Goal: Task Accomplishment & Management: Use online tool/utility

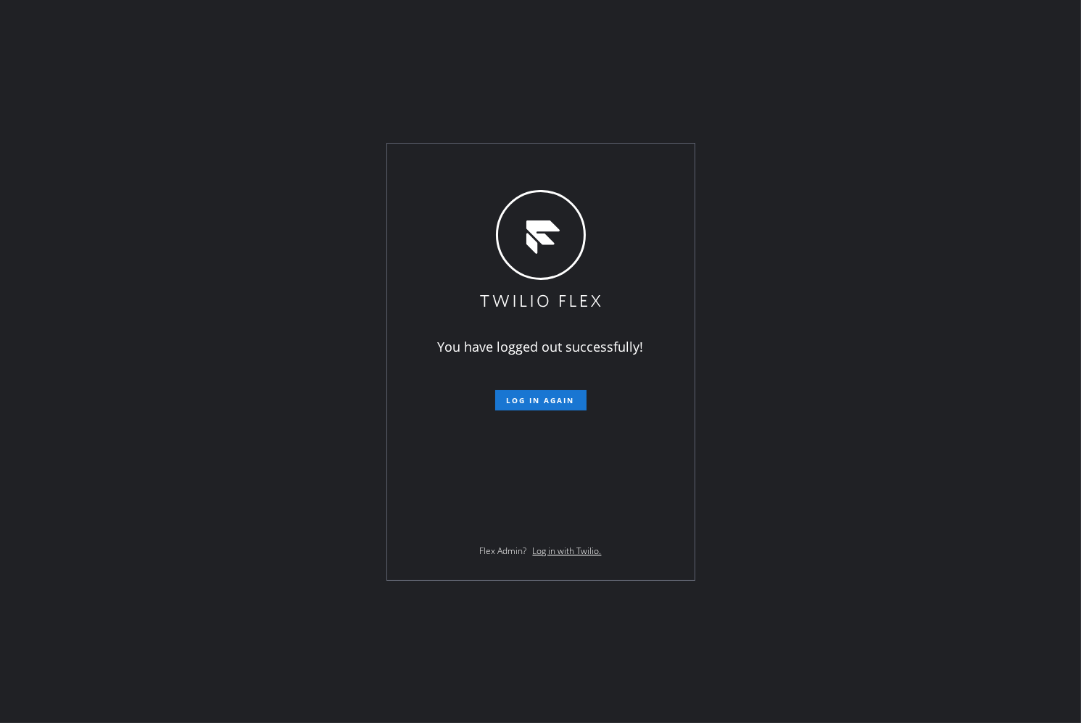
click at [510, 414] on div "You have logged out successfully! Log in again Flex Admin? Log in with Twilio." at bounding box center [540, 362] width 307 height 436
click at [513, 407] on button "Log in again" at bounding box center [540, 400] width 91 height 20
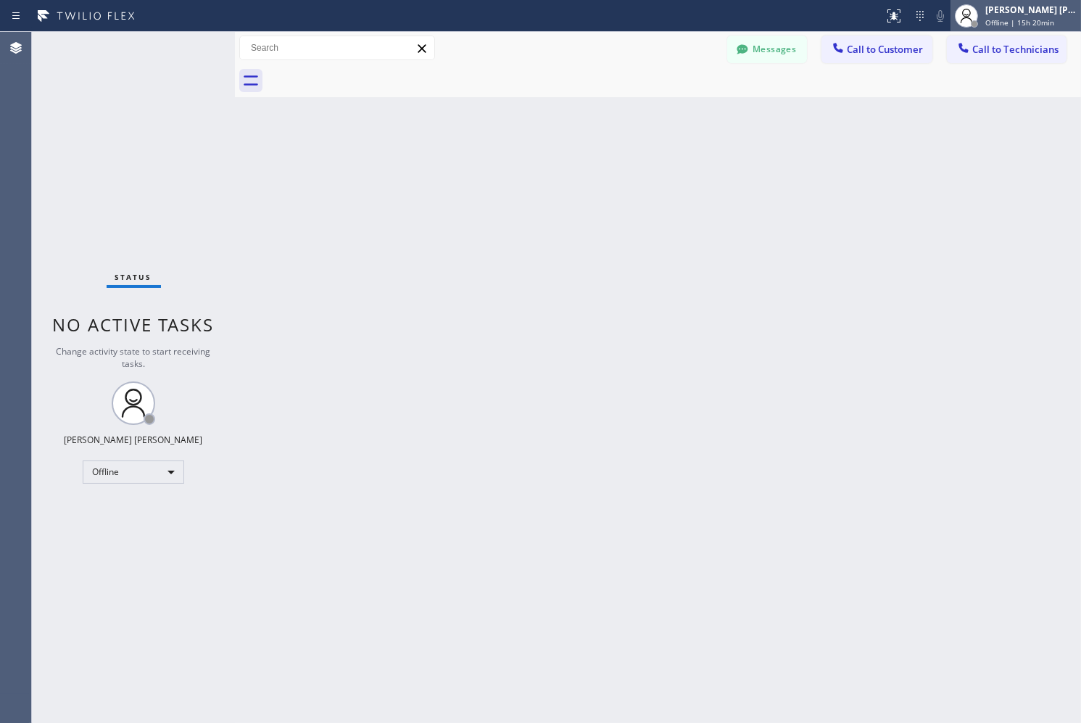
click at [1027, 23] on span "Offline | 15h 20min" at bounding box center [1019, 22] width 69 height 10
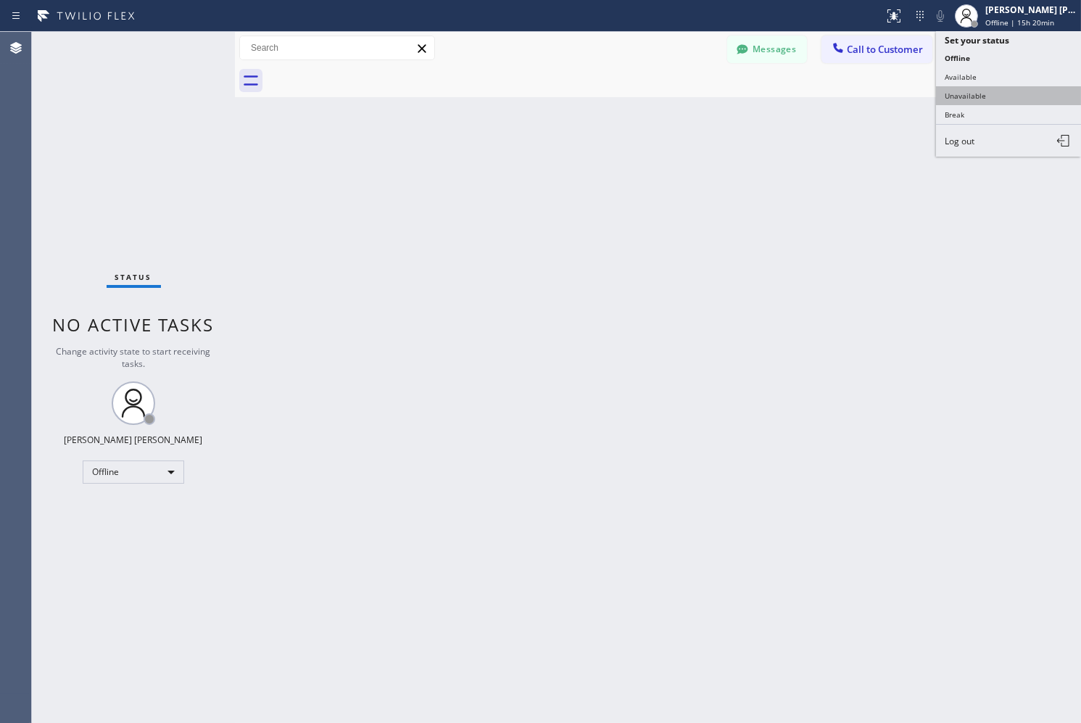
click at [1037, 100] on button "Unavailable" at bounding box center [1008, 95] width 145 height 19
